Goal: Transaction & Acquisition: Purchase product/service

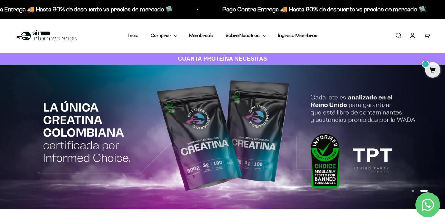
click at [172, 93] on img at bounding box center [222, 137] width 445 height 145
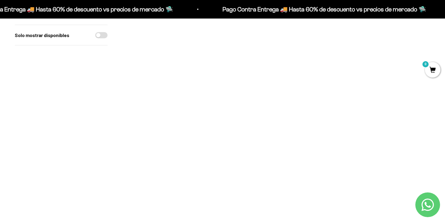
scroll to position [435, 0]
click at [171, 77] on span at bounding box center [171, 80] width 6 height 7
click at [298, 173] on span at bounding box center [297, 176] width 6 height 7
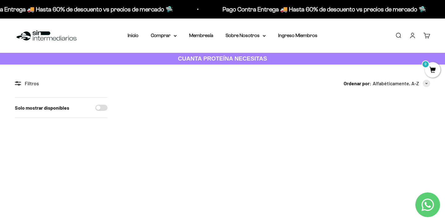
scroll to position [0, 0]
click at [430, 32] on span "0" at bounding box center [431, 33] width 2 height 3
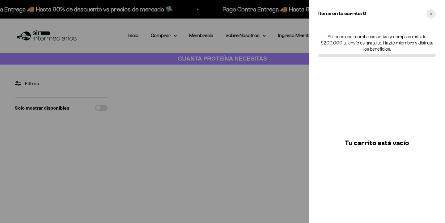
click at [430, 13] on div "Close cart" at bounding box center [431, 13] width 9 height 9
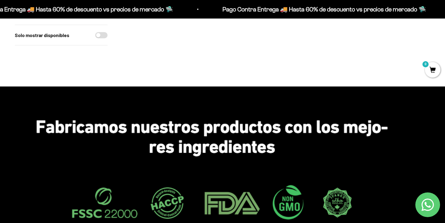
scroll to position [669, 0]
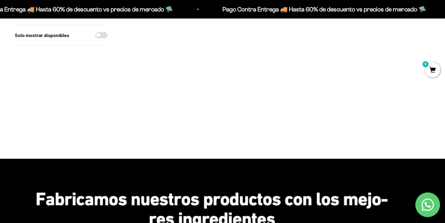
click at [297, 79] on span at bounding box center [297, 82] width 6 height 7
click at [292, 71] on span "Café / 2 libras (910g)" at bounding box center [276, 73] width 35 height 5
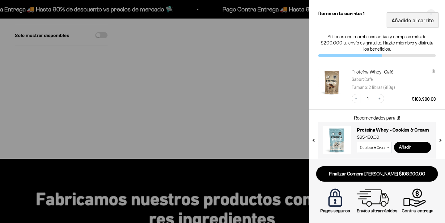
click at [432, 74] on div at bounding box center [433, 80] width 5 height 22
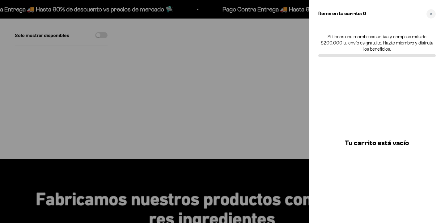
click at [297, 71] on div at bounding box center [222, 111] width 445 height 223
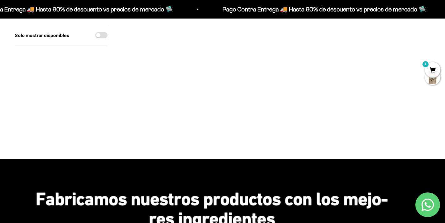
click at [298, 79] on span at bounding box center [297, 82] width 6 height 7
click at [290, 64] on span "Café / 1 libra (460g)" at bounding box center [276, 66] width 33 height 5
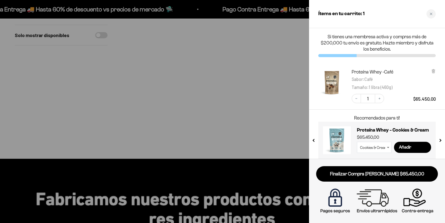
click at [87, 75] on div at bounding box center [222, 111] width 445 height 223
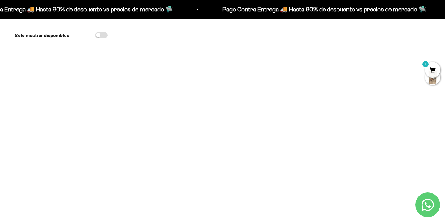
scroll to position [404, 0]
click at [169, 108] on span at bounding box center [171, 111] width 6 height 7
click at [167, 93] on span "Café / 1 libra (460g)" at bounding box center [150, 95] width 33 height 5
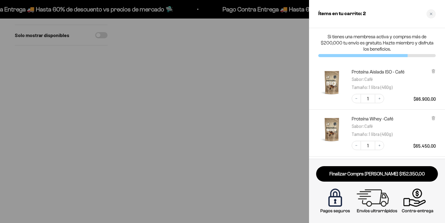
click at [151, 76] on div at bounding box center [222, 111] width 445 height 223
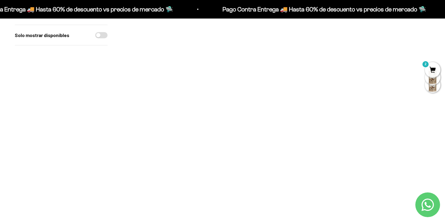
click at [150, 81] on img at bounding box center [150, 91] width 56 height 56
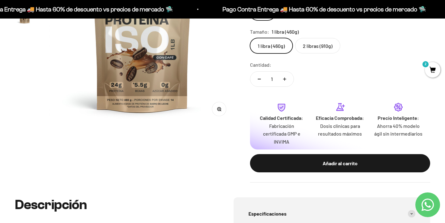
scroll to position [283, 0]
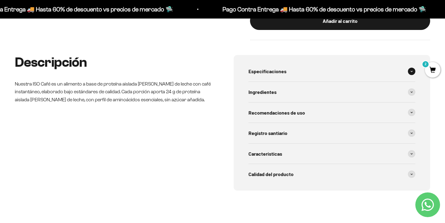
click at [288, 71] on div "Especificaciones" at bounding box center [332, 71] width 167 height 20
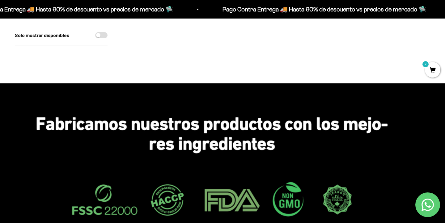
scroll to position [689, 0]
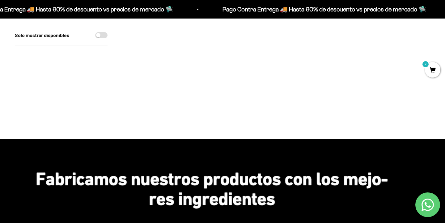
click at [270, 37] on img at bounding box center [277, 42] width 56 height 56
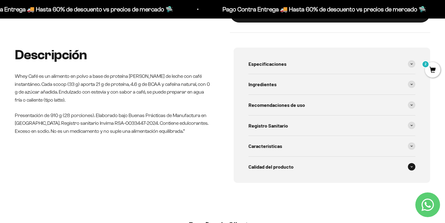
scroll to position [277, 0]
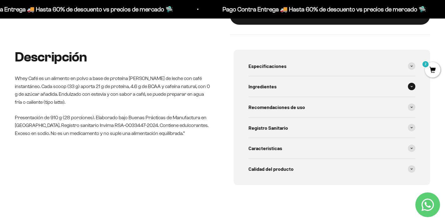
click at [326, 76] on div "Ingredientes" at bounding box center [332, 86] width 167 height 20
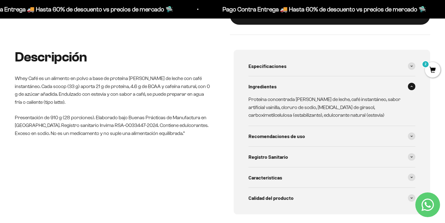
click at [326, 76] on div "Ingredientes" at bounding box center [332, 86] width 167 height 20
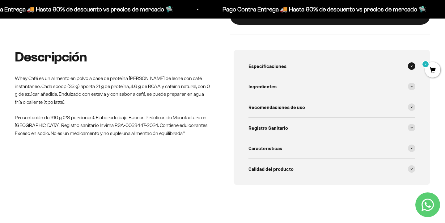
click at [324, 68] on div "Especificaciones" at bounding box center [332, 66] width 167 height 20
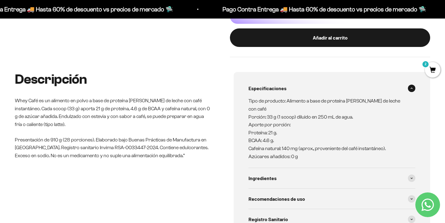
scroll to position [255, 0]
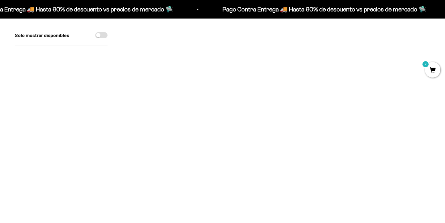
scroll to position [355, 0]
click at [162, 122] on img at bounding box center [150, 140] width 56 height 56
click at [154, 112] on img at bounding box center [150, 140] width 56 height 56
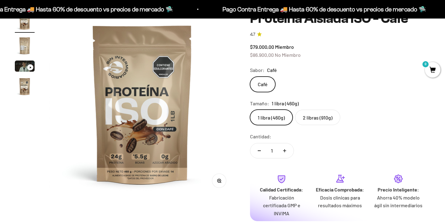
scroll to position [282, 0]
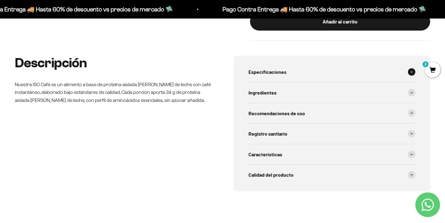
click at [339, 71] on div "Especificaciones" at bounding box center [332, 72] width 167 height 20
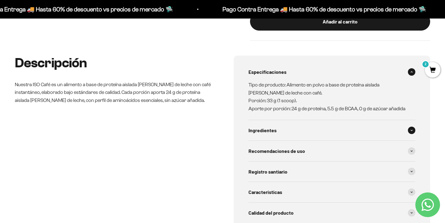
click at [281, 126] on div "Ingredientes" at bounding box center [332, 130] width 167 height 20
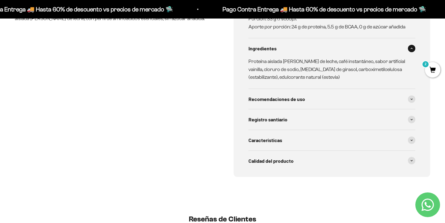
scroll to position [365, 0]
click at [281, 136] on span "Características" at bounding box center [266, 140] width 34 height 8
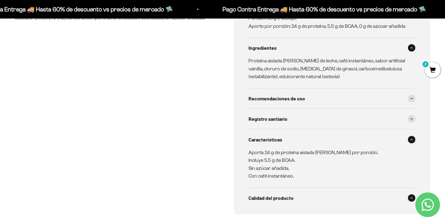
click at [275, 194] on span "Calidad del producto" at bounding box center [271, 198] width 45 height 8
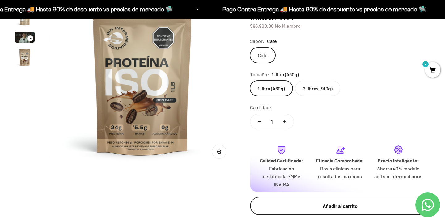
scroll to position [97, 0]
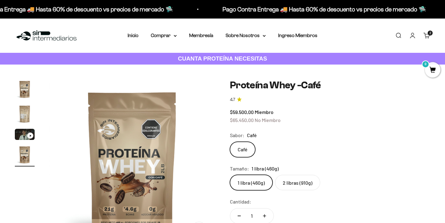
scroll to position [0, 520]
click at [23, 113] on img "Ir al artículo 2" at bounding box center [25, 114] width 20 height 20
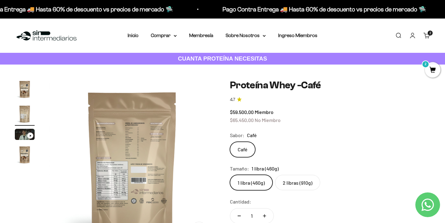
click at [123, 129] on img at bounding box center [132, 162] width 166 height 166
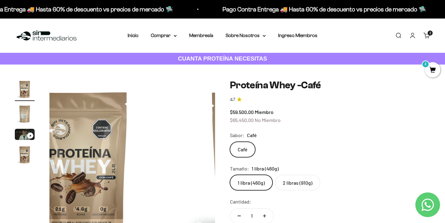
scroll to position [0, 0]
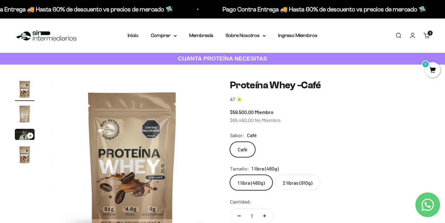
click at [21, 111] on img "Ir al artículo 2" at bounding box center [25, 114] width 20 height 20
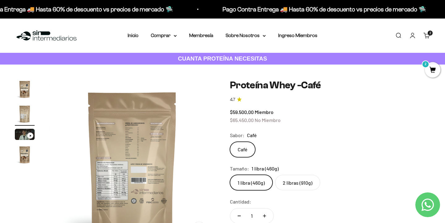
click at [119, 136] on img at bounding box center [132, 162] width 166 height 166
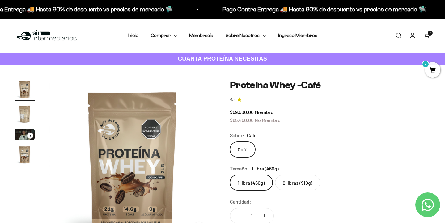
click at [19, 112] on img "Ir al artículo 2" at bounding box center [25, 114] width 20 height 20
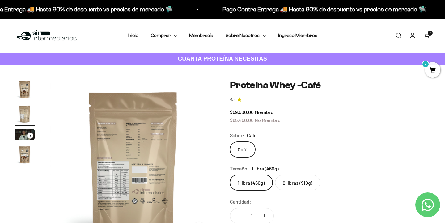
scroll to position [0, 173]
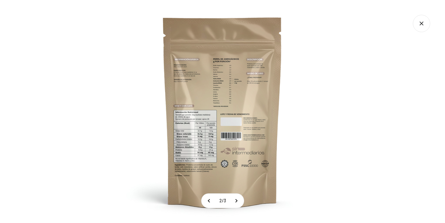
click at [421, 25] on icon "Cerrar galería" at bounding box center [421, 23] width 17 height 17
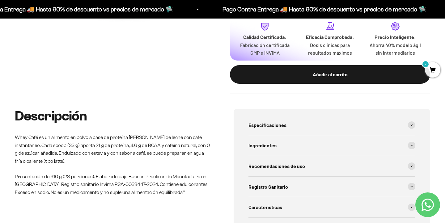
scroll to position [233, 0]
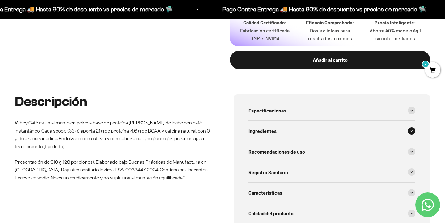
click at [310, 125] on div "Ingredientes" at bounding box center [332, 131] width 167 height 20
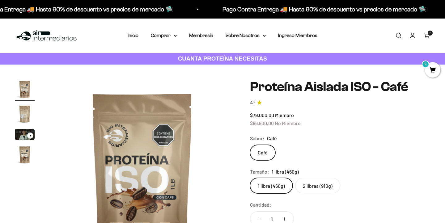
click at [23, 120] on img "Ir al artículo 2" at bounding box center [25, 114] width 20 height 20
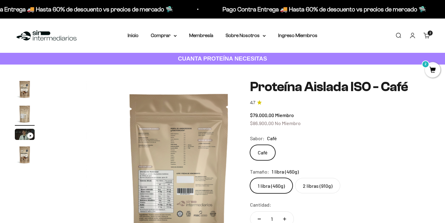
scroll to position [0, 193]
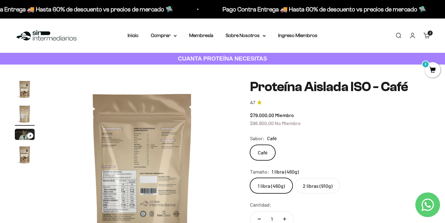
click at [142, 186] on img at bounding box center [142, 172] width 186 height 186
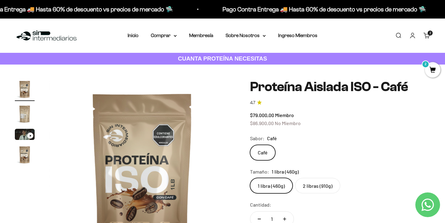
click at [431, 36] on cart-count "2 artículos 2" at bounding box center [430, 33] width 5 height 5
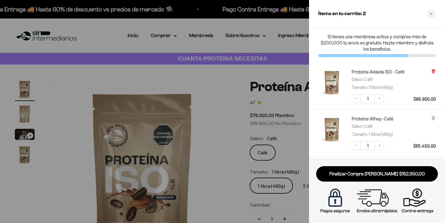
click at [434, 70] on icon at bounding box center [433, 71] width 2 height 3
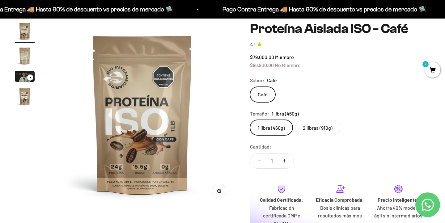
scroll to position [58, 0]
click at [430, 71] on span "2" at bounding box center [432, 69] width 15 height 15
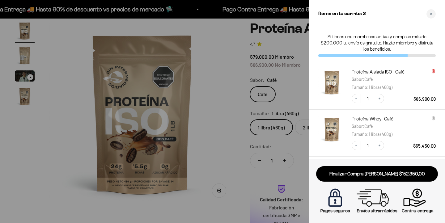
click at [431, 72] on icon at bounding box center [433, 71] width 5 height 5
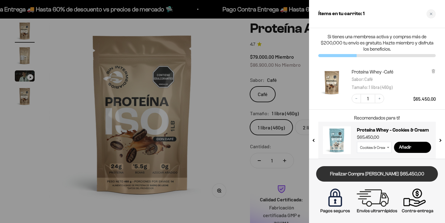
click at [403, 174] on link "Finalizar Compra [PERSON_NAME] $65.450,00" at bounding box center [377, 174] width 122 height 16
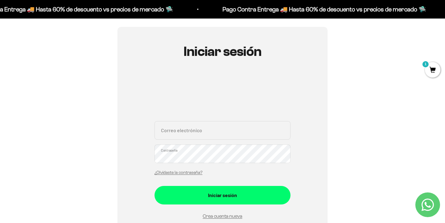
scroll to position [22, 0]
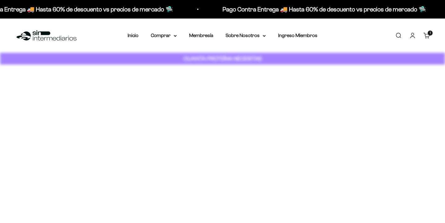
drag, startPoint x: 0, startPoint y: 0, endPoint x: 346, endPoint y: 61, distance: 351.3
click at [346, 61] on div "CUANTA PROTEÍNA NECESITAS" at bounding box center [222, 59] width 445 height 12
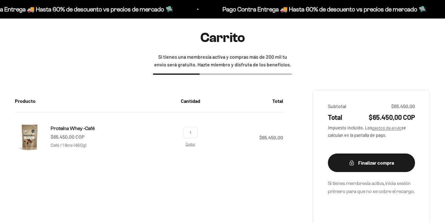
scroll to position [56, 0]
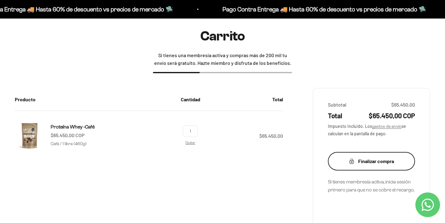
click at [379, 165] on button "Finalizar compra" at bounding box center [371, 161] width 87 height 19
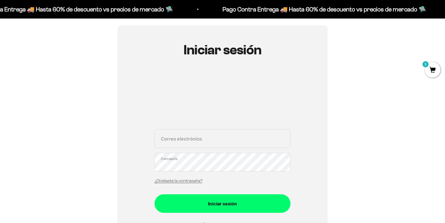
scroll to position [52, 0]
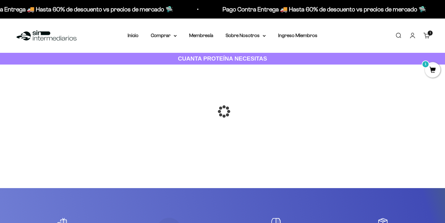
click at [223, 112] on div at bounding box center [223, 112] width 0 height 0
